Goal: Task Accomplishment & Management: Manage account settings

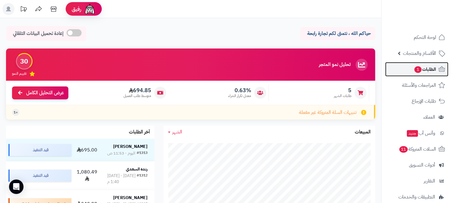
click at [420, 70] on span "1" at bounding box center [418, 69] width 8 height 7
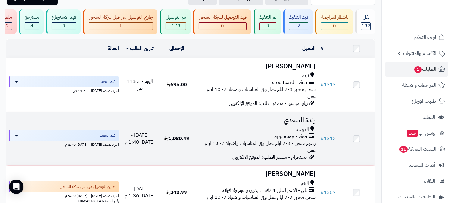
scroll to position [33, 0]
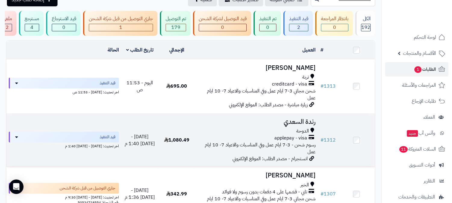
click at [195, 145] on td "1,080.49" at bounding box center [176, 141] width 37 height 54
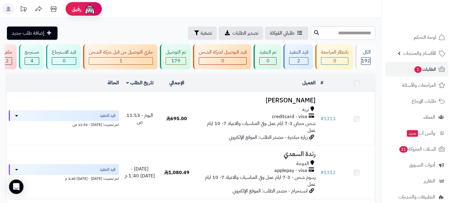
scroll to position [100, 0]
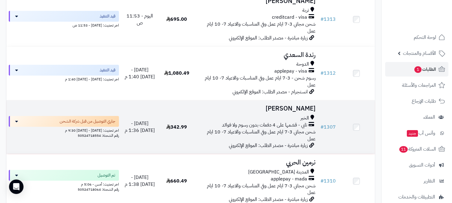
click at [255, 142] on span "زيارة مباشرة - مصدر الطلب: الموقع الإلكتروني" at bounding box center [268, 145] width 79 height 7
click at [253, 128] on span "شحن مجاني 3-7 ايام عمل وفي المناسبات والاعياد 7- 10 ايام عمل" at bounding box center [261, 135] width 109 height 14
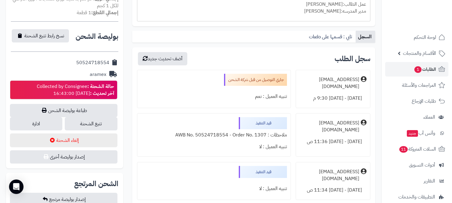
scroll to position [234, 0]
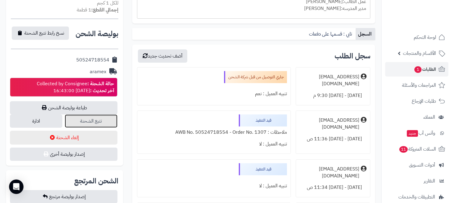
click at [107, 123] on link "تتبع الشحنة" at bounding box center [91, 120] width 52 height 13
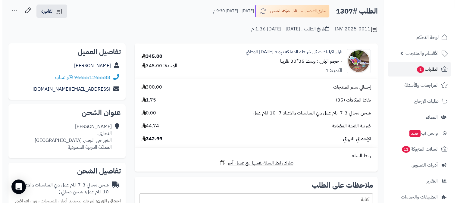
scroll to position [0, 0]
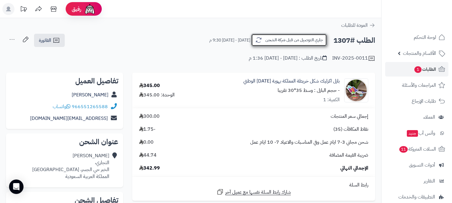
click at [261, 42] on icon "button" at bounding box center [258, 39] width 7 height 7
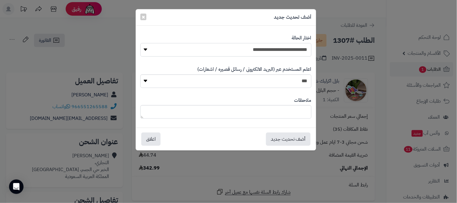
click at [261, 48] on select "**********" at bounding box center [225, 50] width 171 height 14
select select "**"
click at [140, 43] on select "**********" at bounding box center [225, 50] width 171 height 14
click at [275, 141] on button "أضف تحديث جديد" at bounding box center [288, 138] width 45 height 13
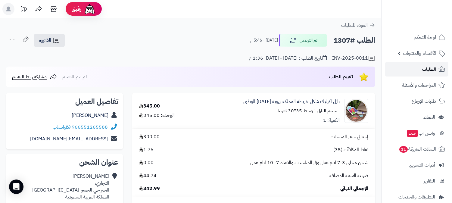
click at [425, 70] on span "الطلبات" at bounding box center [429, 69] width 14 height 8
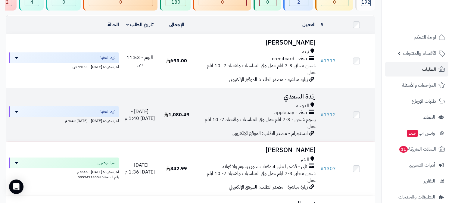
scroll to position [67, 0]
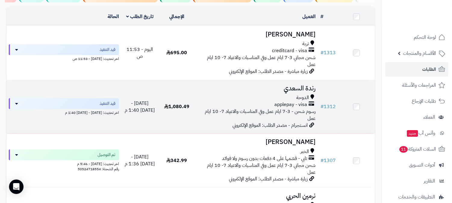
click at [279, 94] on div "الدوحة" at bounding box center [257, 97] width 118 height 7
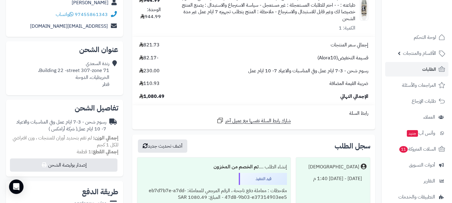
scroll to position [134, 0]
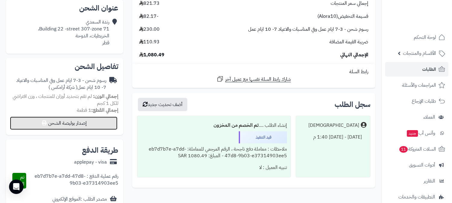
click at [111, 125] on button "إصدار بوليصة الشحن" at bounding box center [64, 123] width 108 height 13
select select "******"
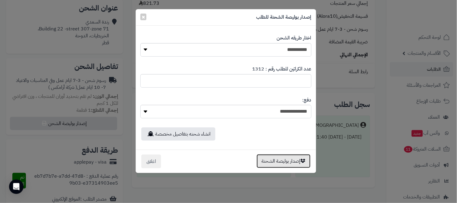
click at [280, 161] on button "إصدار بوليصة الشحنة" at bounding box center [284, 161] width 54 height 14
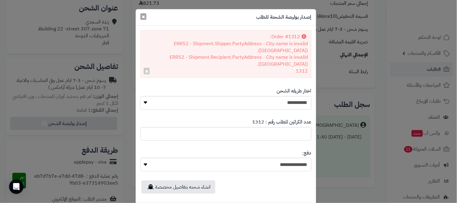
click at [145, 15] on span "×" at bounding box center [144, 16] width 4 height 9
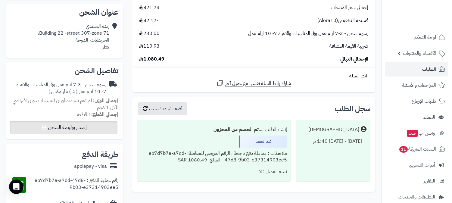
scroll to position [167, 0]
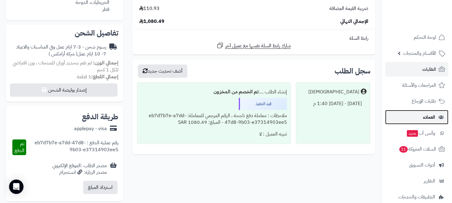
click at [423, 112] on link "العملاء" at bounding box center [416, 117] width 63 height 14
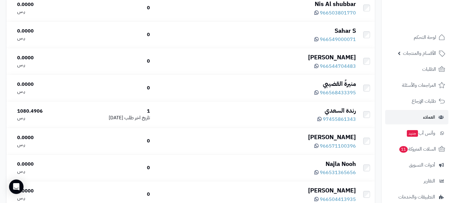
scroll to position [201, 0]
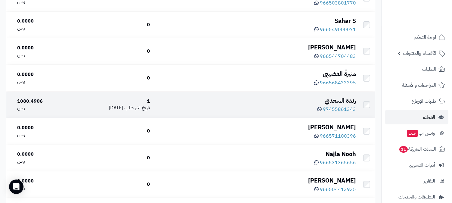
click at [292, 100] on div "رندة السعدي" at bounding box center [255, 100] width 201 height 9
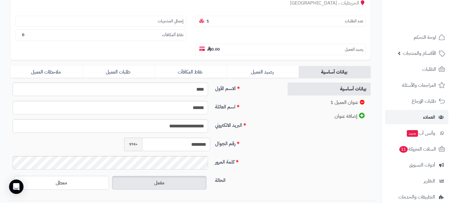
scroll to position [100, 0]
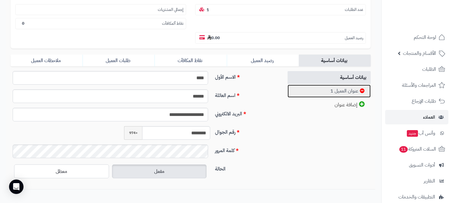
click at [340, 85] on link "عنوان العميل 1" at bounding box center [329, 91] width 83 height 13
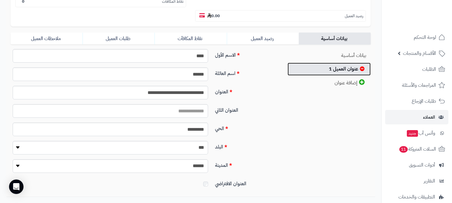
scroll to position [134, 0]
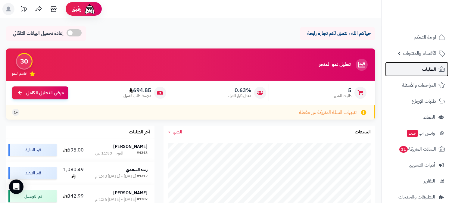
click at [410, 67] on link "الطلبات" at bounding box center [416, 69] width 63 height 14
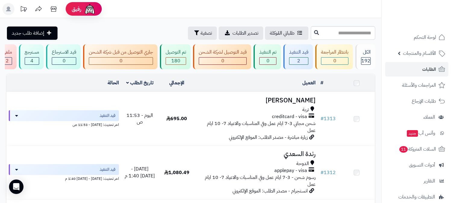
scroll to position [100, 0]
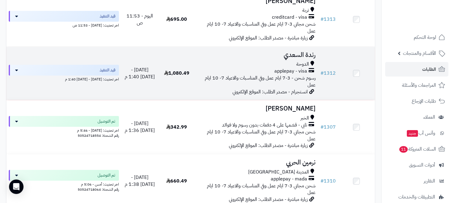
click at [266, 61] on div "الدوحة" at bounding box center [257, 64] width 118 height 7
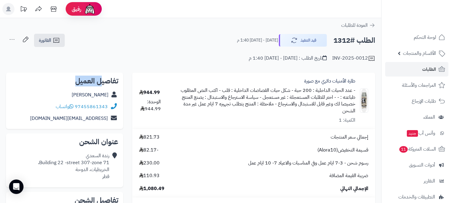
drag, startPoint x: 74, startPoint y: 79, endPoint x: 91, endPoint y: 89, distance: 19.5
click at [102, 78] on h2 "تفاصيل العميل" at bounding box center [65, 80] width 108 height 7
drag, startPoint x: 83, startPoint y: 93, endPoint x: 109, endPoint y: 97, distance: 27.1
click at [109, 97] on div "رندة السعدي" at bounding box center [65, 95] width 108 height 12
copy div "رندة السعدي"
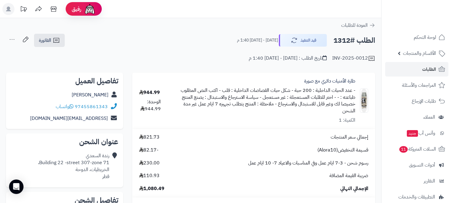
drag, startPoint x: 109, startPoint y: 105, endPoint x: 106, endPoint y: 106, distance: 3.1
click at [106, 106] on div "97455861343 واتساب" at bounding box center [65, 107] width 108 height 12
drag, startPoint x: 74, startPoint y: 110, endPoint x: 107, endPoint y: 105, distance: 33.3
click at [109, 104] on div "97455861343 واتساب" at bounding box center [65, 107] width 108 height 12
drag, startPoint x: 10, startPoint y: 94, endPoint x: 16, endPoint y: 96, distance: 6.5
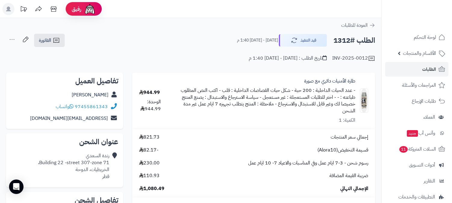
click at [10, 94] on div "تفاصيل العميل رندة السعدي 97455861343 واتساب safad79@hotmail.com" at bounding box center [64, 101] width 117 height 57
drag, startPoint x: 109, startPoint y: 103, endPoint x: 83, endPoint y: 109, distance: 27.0
click at [83, 109] on div "97455861343 واتساب" at bounding box center [65, 107] width 108 height 12
drag, startPoint x: 56, startPoint y: 119, endPoint x: 109, endPoint y: 119, distance: 53.0
click at [109, 119] on div "safad79@hotmail.com" at bounding box center [65, 119] width 108 height 12
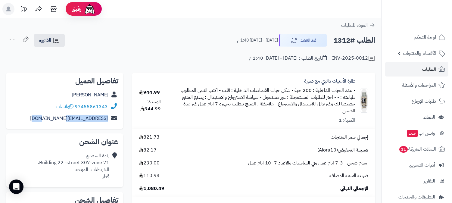
copy div "safad79@hotmail.com"
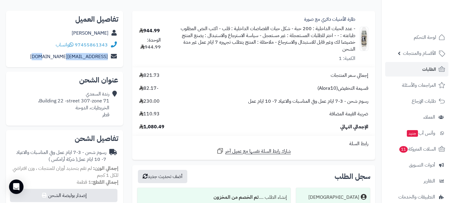
scroll to position [100, 0]
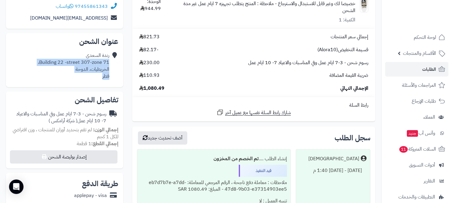
drag, startPoint x: 104, startPoint y: 75, endPoint x: 110, endPoint y: 64, distance: 12.9
click at [110, 64] on div "رندة السعدي Building 22 -street 307-zone 71، الخريطيات، الدوحة قطر" at bounding box center [65, 66] width 108 height 32
copy div "Building 22 -street 307-zone 71، الخريطيات، الدوحة قطر"
click at [72, 76] on div "رندة السعدي Building 22 -street 307-zone 71، الخريطيات، الدوحة قطر" at bounding box center [73, 65] width 71 height 27
drag, startPoint x: 111, startPoint y: 68, endPoint x: 89, endPoint y: 71, distance: 22.2
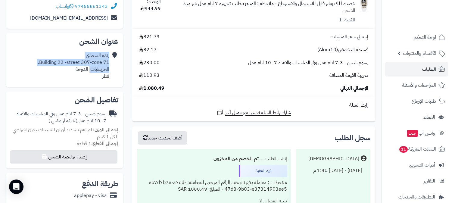
click at [89, 71] on div "رندة السعدي Building 22 -street 307-zone 71، الخريطيات، الدوحة قطر" at bounding box center [65, 66] width 108 height 32
drag, startPoint x: 89, startPoint y: 76, endPoint x: 89, endPoint y: 72, distance: 4.0
click at [89, 76] on div "رندة السعدي Building 22 -street 307-zone 71، الخريطيات، الدوحة قطر" at bounding box center [73, 65] width 71 height 27
drag, startPoint x: 91, startPoint y: 69, endPoint x: 110, endPoint y: 70, distance: 19.0
click at [110, 70] on div "رندة السعدي Building 22 -street 307-zone 71، الخريطيات، الدوحة قطر" at bounding box center [65, 66] width 108 height 32
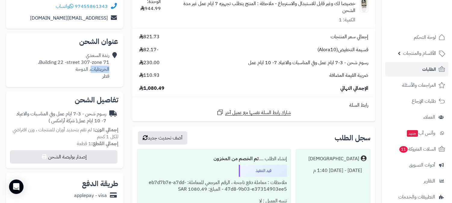
copy div "الخريطيات"
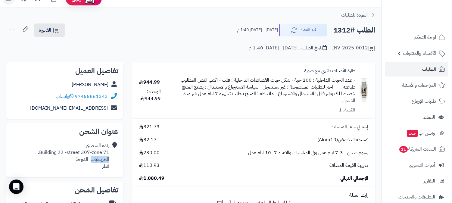
scroll to position [0, 0]
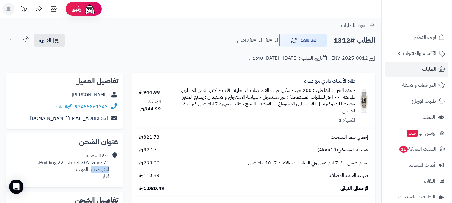
drag, startPoint x: 332, startPoint y: 40, endPoint x: 379, endPoint y: 40, distance: 46.4
click at [379, 40] on div "الطلب #1312 قيد التنفيذ السبت - ١٣ سبتمبر ٢٠٢٥ - 1:40 م الفاتورة طباعة الفاتورة…" at bounding box center [190, 47] width 381 height 29
copy h2 "الطلب #1312"
drag, startPoint x: 300, startPoint y: 80, endPoint x: 371, endPoint y: 77, distance: 71.4
click at [371, 78] on div "طارة الأمنيات دائري مع صورة - عدد الحبات الداخلية : 200 حبة - شكل حبات القصاصات…" at bounding box center [271, 101] width 203 height 46
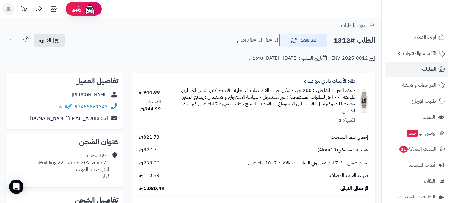
click at [284, 77] on td "طارة الأمنيات دائري مع صورة - عدد الحبات الداخلية : 200 حبة - شكل حبات القصاصات…" at bounding box center [272, 101] width 208 height 56
drag, startPoint x: 306, startPoint y: 77, endPoint x: 359, endPoint y: 80, distance: 53.1
click at [360, 80] on div "طارة الأمنيات دائري مع صورة - عدد الحبات الداخلية : 200 حبة - شكل حبات القصاصات…" at bounding box center [271, 101] width 203 height 46
copy link "طارة الأمنيات دائري مع صورة"
click at [426, 71] on span "الطلبات" at bounding box center [429, 69] width 14 height 8
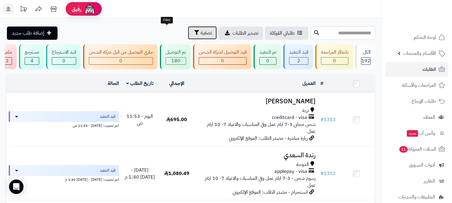
click at [201, 30] on span "تصفية" at bounding box center [206, 32] width 11 height 7
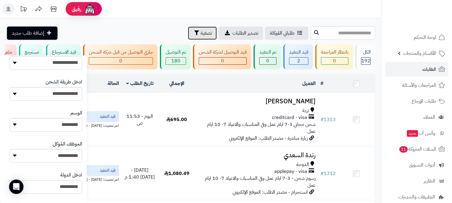
scroll to position [167, 0]
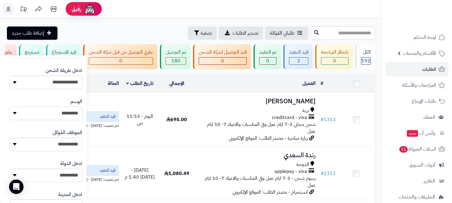
click at [56, 114] on select "*********" at bounding box center [46, 114] width 73 height 14
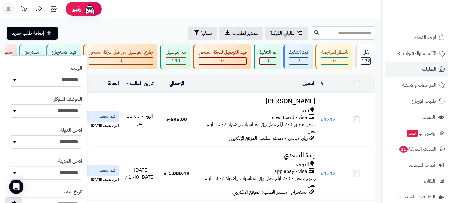
scroll to position [234, 0]
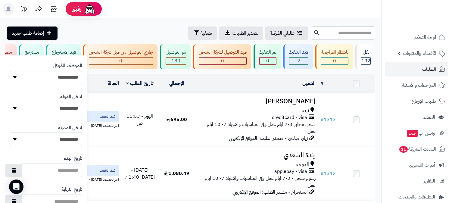
click at [59, 110] on select "**********" at bounding box center [46, 109] width 73 height 14
select select "***"
click at [10, 102] on select "**********" at bounding box center [46, 109] width 73 height 14
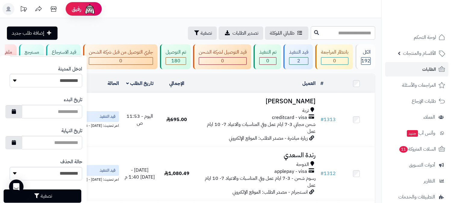
scroll to position [306, 0]
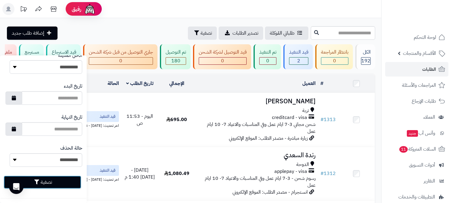
click at [64, 177] on button "تصفية" at bounding box center [43, 182] width 78 height 13
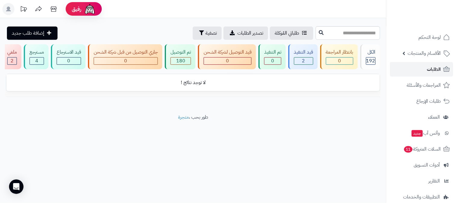
click at [429, 70] on span "الطلبات" at bounding box center [434, 69] width 14 height 8
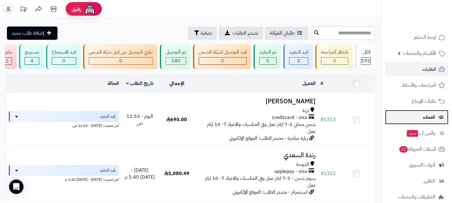
click at [435, 119] on link "العملاء" at bounding box center [416, 117] width 63 height 14
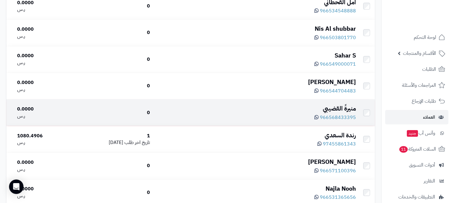
scroll to position [167, 0]
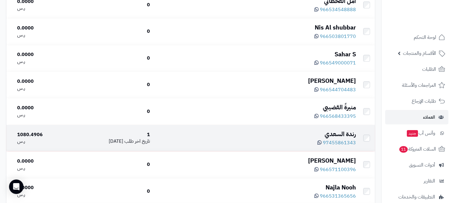
click at [83, 136] on td "1 تاريخ اخر طلب [DATE]" at bounding box center [113, 138] width 80 height 26
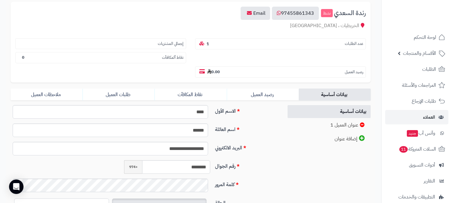
scroll to position [67, 0]
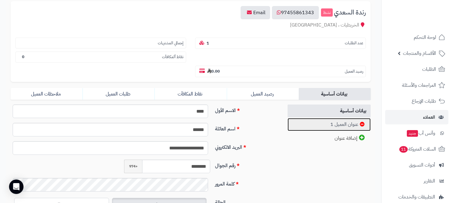
click at [360, 122] on icon at bounding box center [362, 124] width 5 height 5
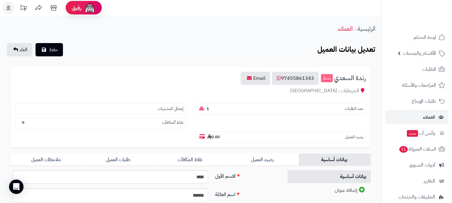
scroll to position [0, 0]
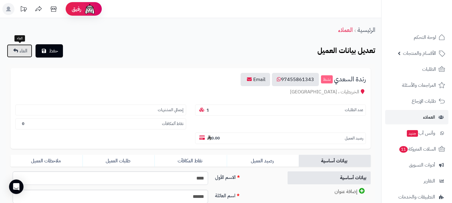
click at [23, 46] on link "الغاء" at bounding box center [19, 50] width 25 height 13
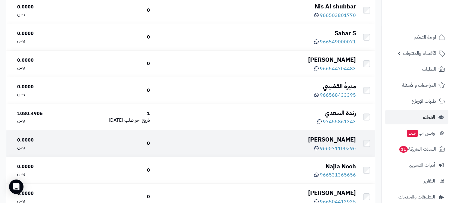
scroll to position [201, 0]
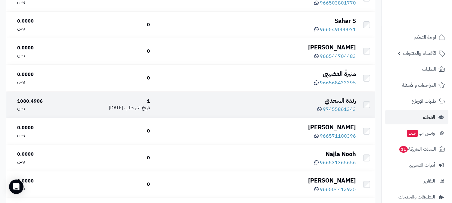
click at [121, 106] on div "تاريخ اخر طلب 13/09/2025" at bounding box center [112, 108] width 75 height 7
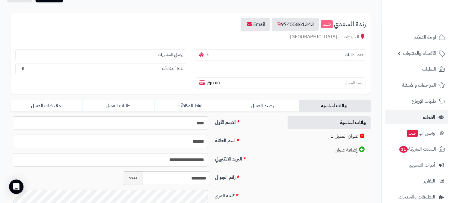
scroll to position [67, 0]
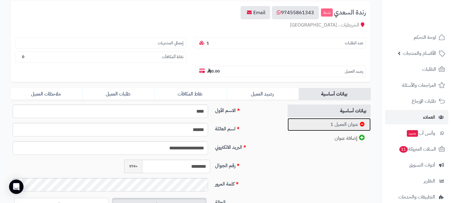
click at [340, 118] on link "عنوان العميل 1" at bounding box center [329, 124] width 83 height 13
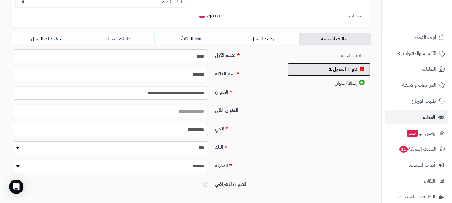
scroll to position [134, 0]
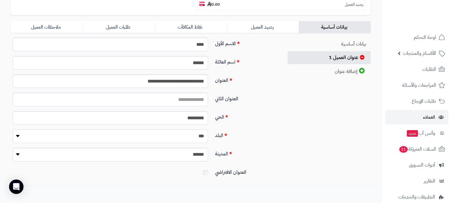
click at [80, 130] on select "**********" at bounding box center [110, 137] width 195 height 14
click at [94, 148] on select "**********" at bounding box center [110, 155] width 195 height 14
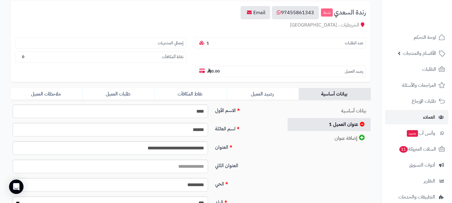
scroll to position [33, 0]
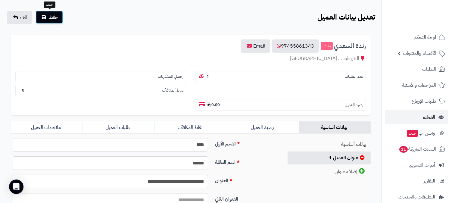
click at [60, 21] on button "حفظ" at bounding box center [49, 17] width 27 height 13
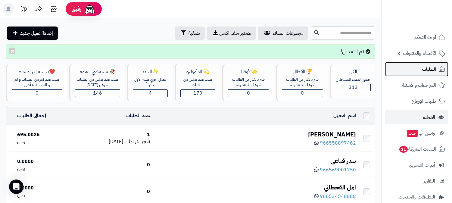
click at [410, 66] on link "الطلبات" at bounding box center [416, 69] width 63 height 14
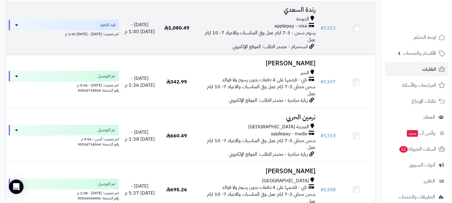
scroll to position [134, 0]
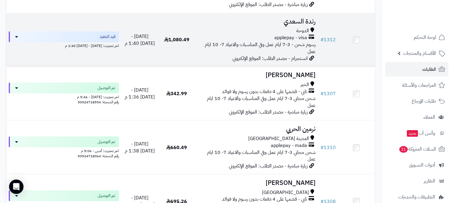
click at [220, 44] on span "رسوم شحن - 3-7 ايام عمل وفي المناسبات والاعياد 7- 10 ايام عمل" at bounding box center [260, 48] width 111 height 14
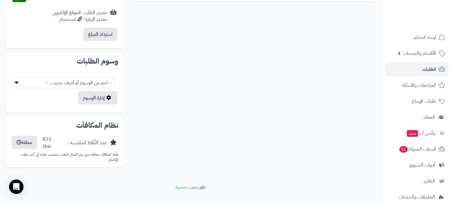
scroll to position [330, 0]
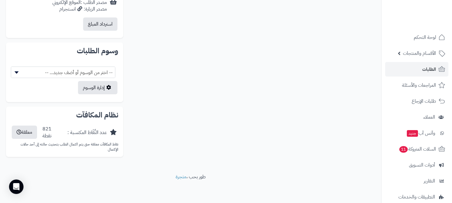
click at [108, 74] on span "-- اختر من الوسوم أو أضف جديد... --" at bounding box center [63, 72] width 104 height 11
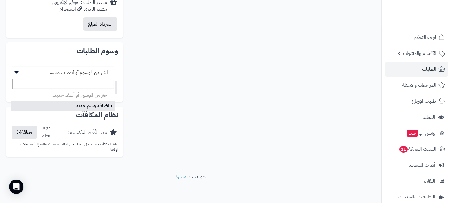
click at [108, 74] on span "-- اختر من الوسوم أو أضف جديد... --" at bounding box center [63, 72] width 104 height 11
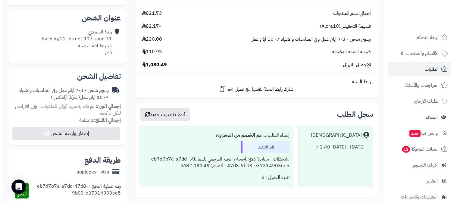
scroll to position [96, 0]
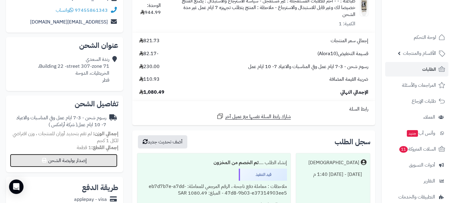
click at [74, 155] on button "إصدار بوليصة الشحن" at bounding box center [64, 160] width 108 height 13
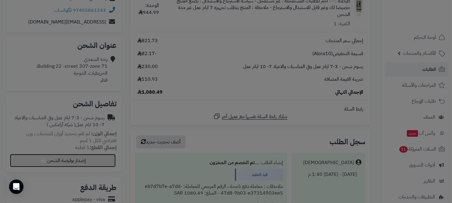
select select "******"
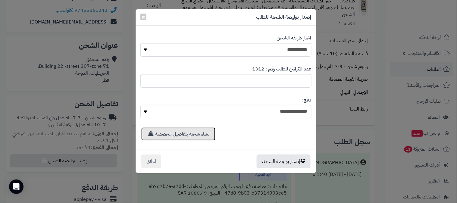
click at [208, 136] on link "انشاء شحنه بتفاصيل مخصصة" at bounding box center [178, 133] width 74 height 13
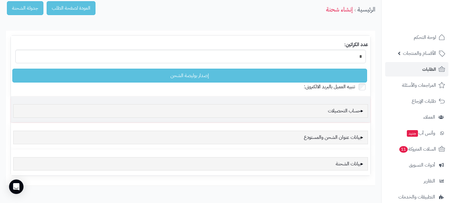
scroll to position [63, 0]
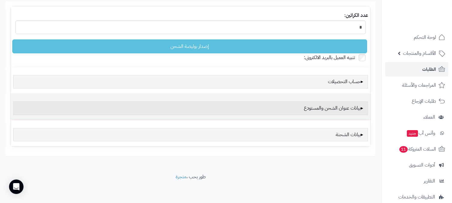
click at [342, 108] on div "بيانات عنوان الشحن والمستودع" at bounding box center [190, 109] width 355 height 14
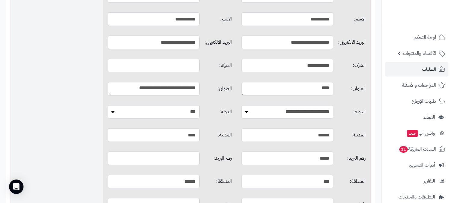
scroll to position [230, 0]
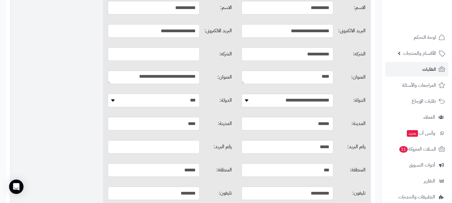
click at [177, 103] on select "**********" at bounding box center [154, 101] width 92 height 14
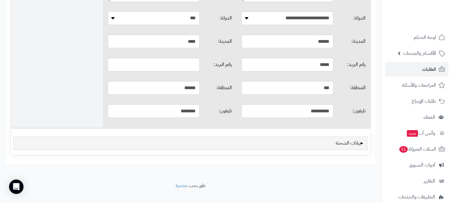
scroll to position [321, 0]
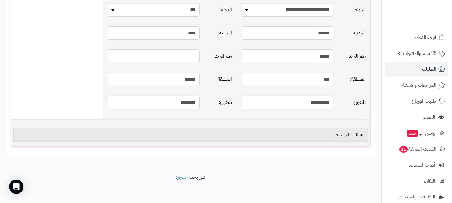
click at [183, 136] on div "بيانات الشحنة" at bounding box center [190, 135] width 355 height 14
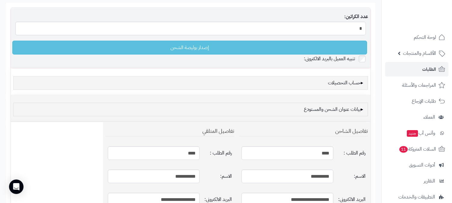
scroll to position [0, 0]
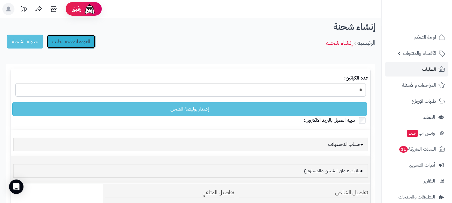
click at [61, 41] on link "العودة لصفحة الطلب" at bounding box center [71, 42] width 49 height 14
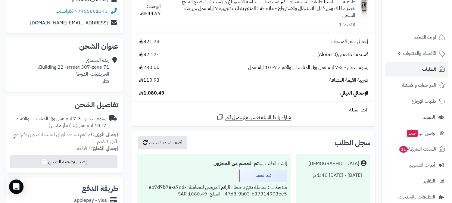
scroll to position [134, 0]
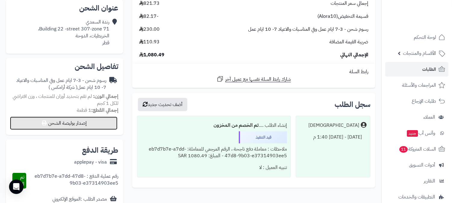
click at [95, 126] on button "إصدار بوليصة الشحن" at bounding box center [64, 123] width 108 height 13
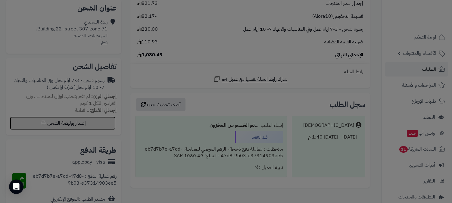
select select "******"
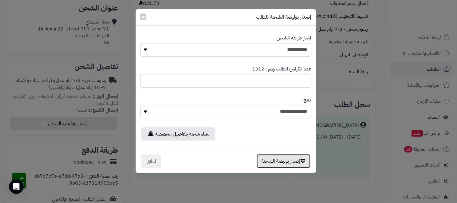
click at [284, 165] on button "إصدار بوليصة الشحنة" at bounding box center [284, 161] width 54 height 14
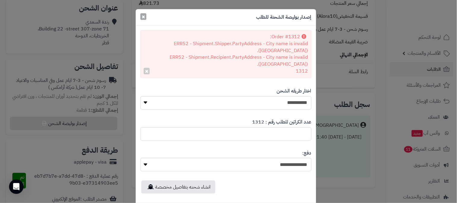
click at [145, 19] on span "×" at bounding box center [144, 16] width 4 height 9
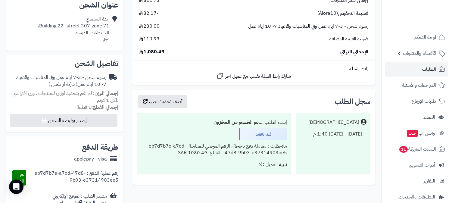
scroll to position [67, 0]
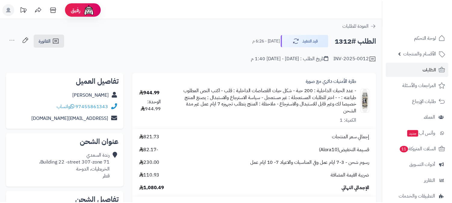
scroll to position [67, 0]
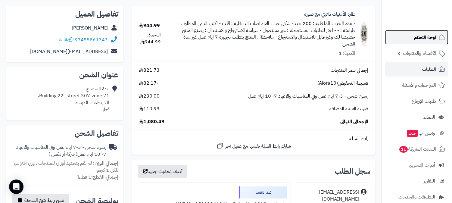
click at [423, 35] on span "لوحة التحكم" at bounding box center [425, 37] width 22 height 8
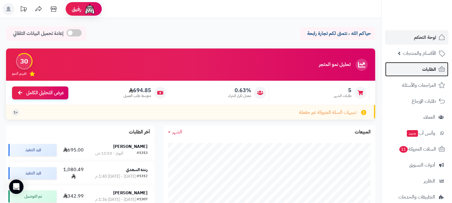
click at [431, 67] on span "الطلبات" at bounding box center [429, 69] width 14 height 8
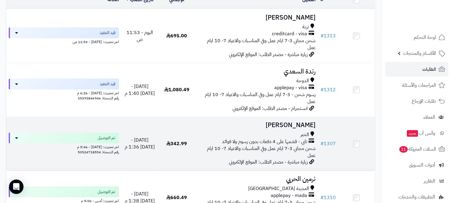
scroll to position [100, 0]
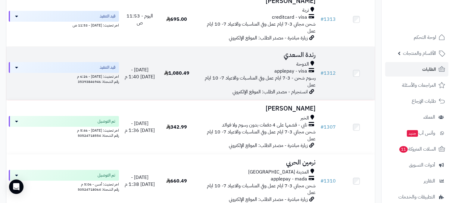
click at [224, 77] on span "رسوم شحن - 3-7 ايام عمل وفي المناسبات والاعياد 7- 10 ايام عمل" at bounding box center [260, 81] width 111 height 14
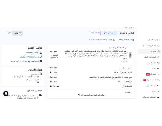
scroll to position [33, 0]
